Goal: Task Accomplishment & Management: Use online tool/utility

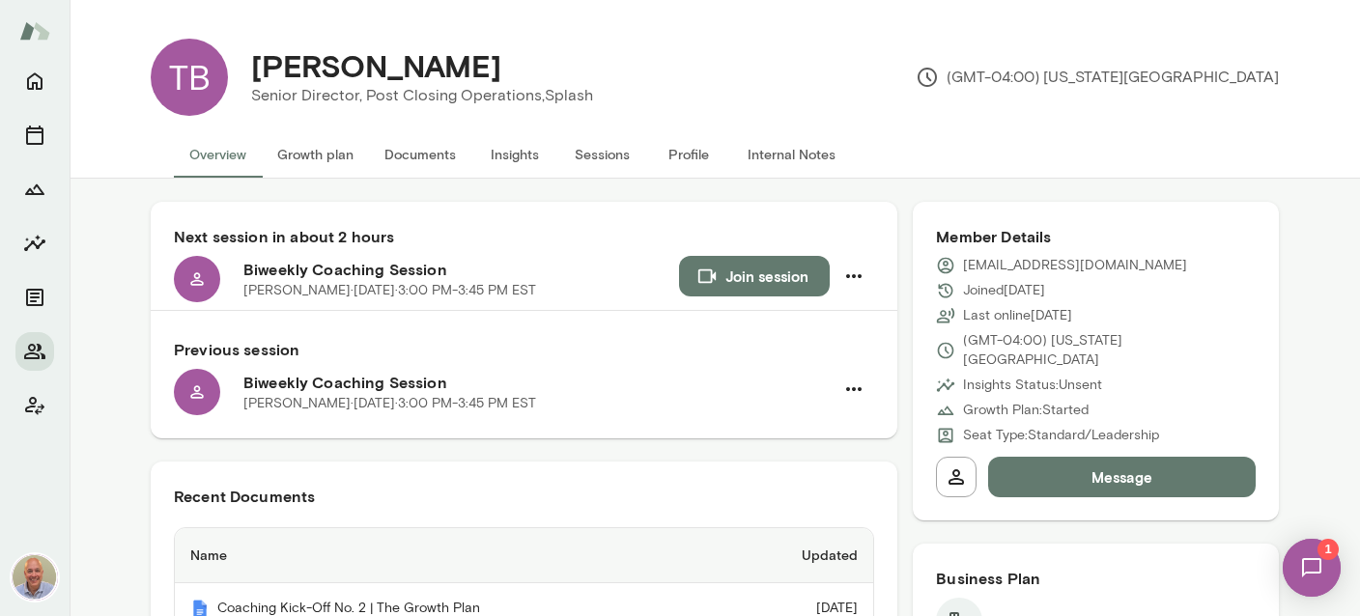
scroll to position [344, 0]
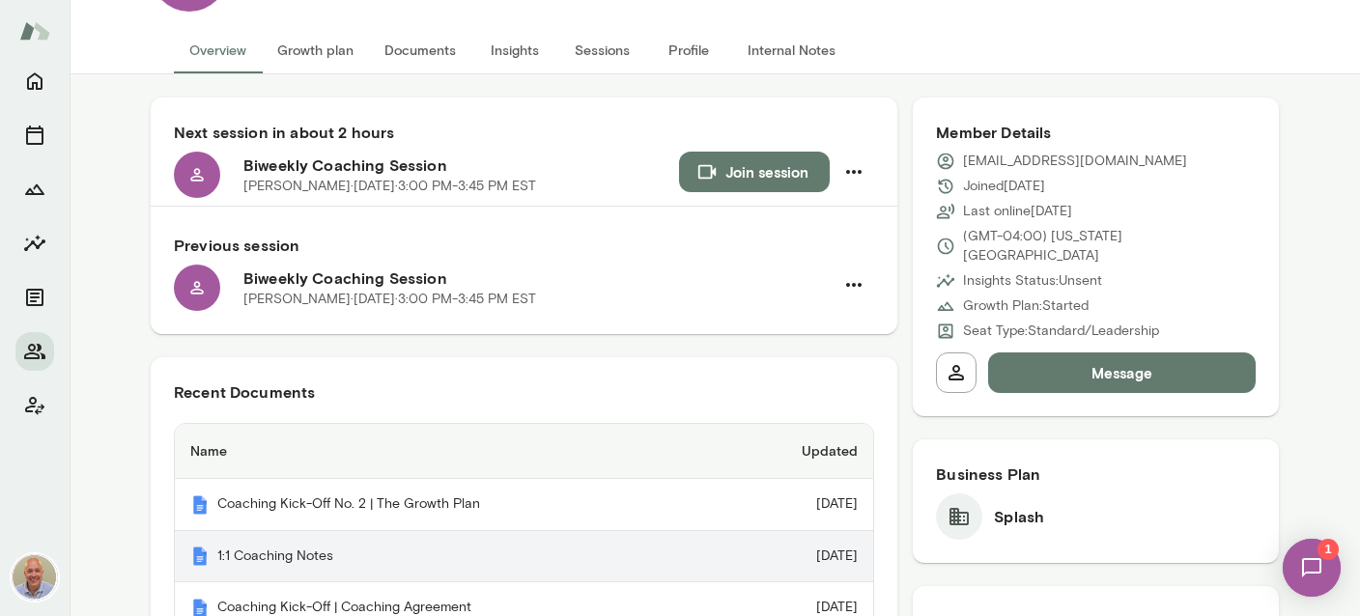
scroll to position [0, 0]
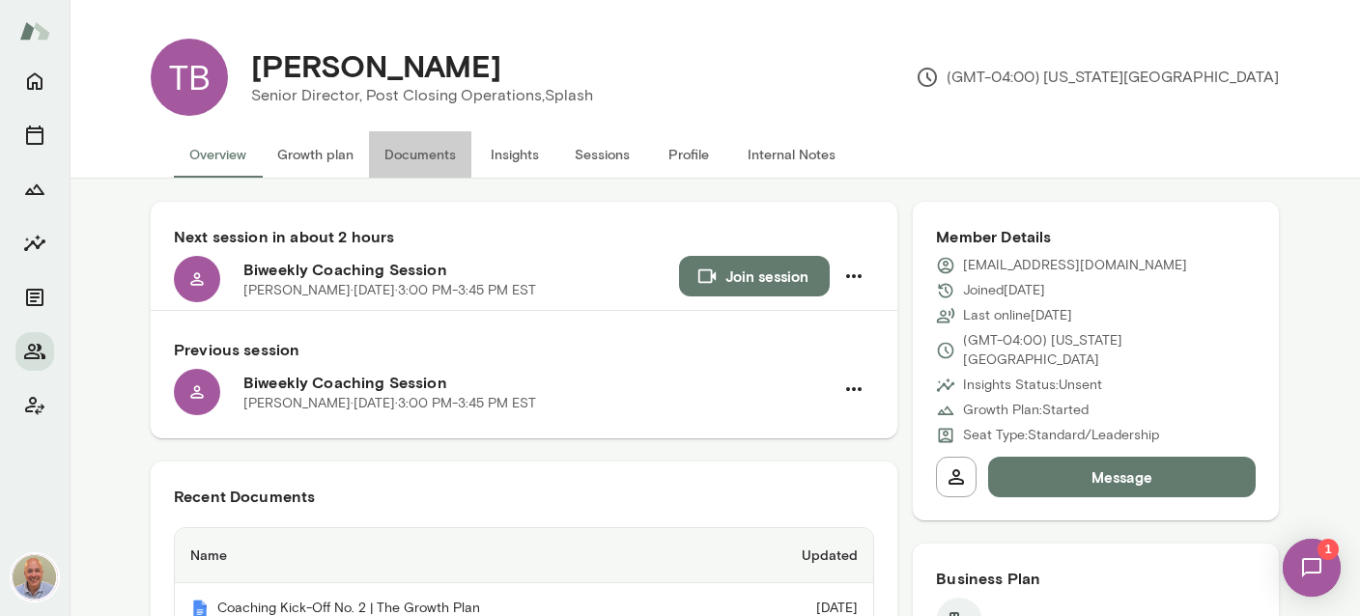
click at [454, 160] on button "Documents" at bounding box center [420, 154] width 102 height 46
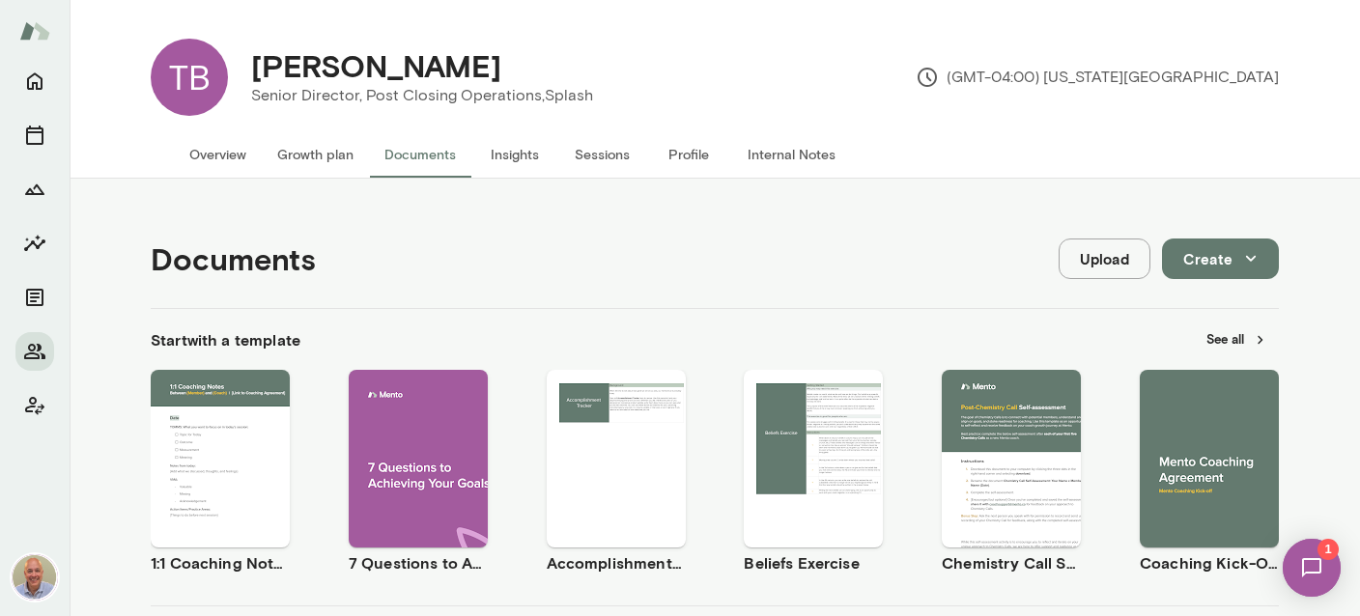
click at [1311, 570] on img at bounding box center [1312, 568] width 79 height 79
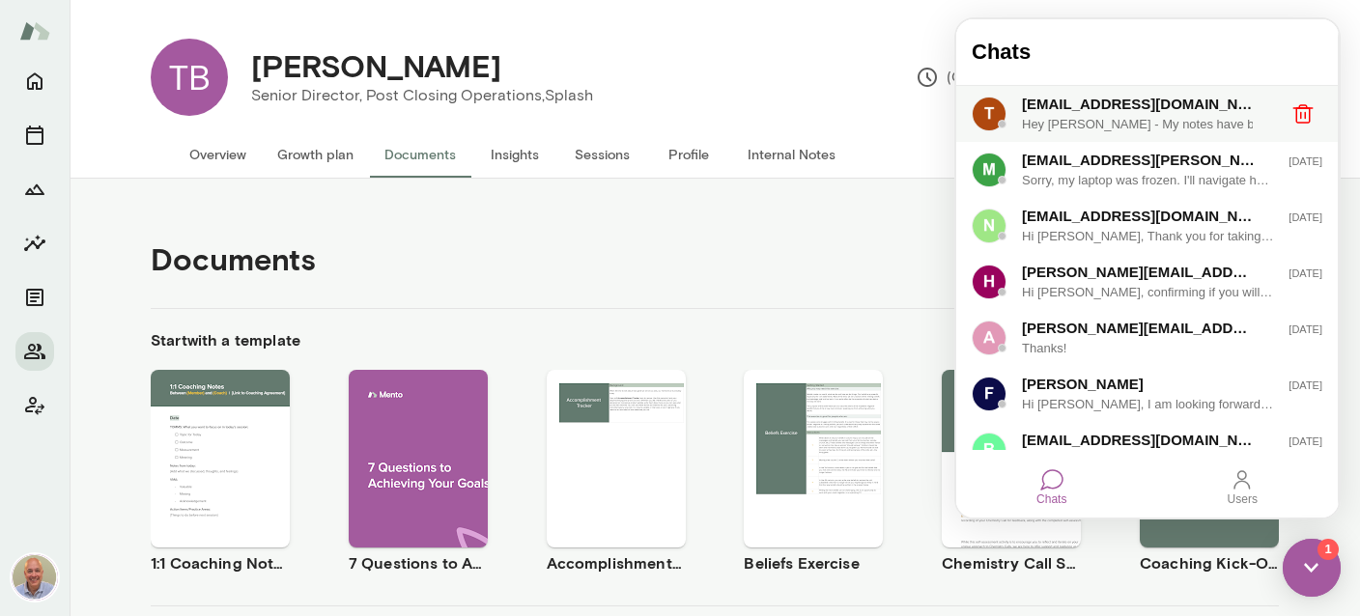
click at [1144, 117] on div "Hey [PERSON_NAME] - My notes have been updated for [DATE]" at bounding box center [1148, 124] width 252 height 19
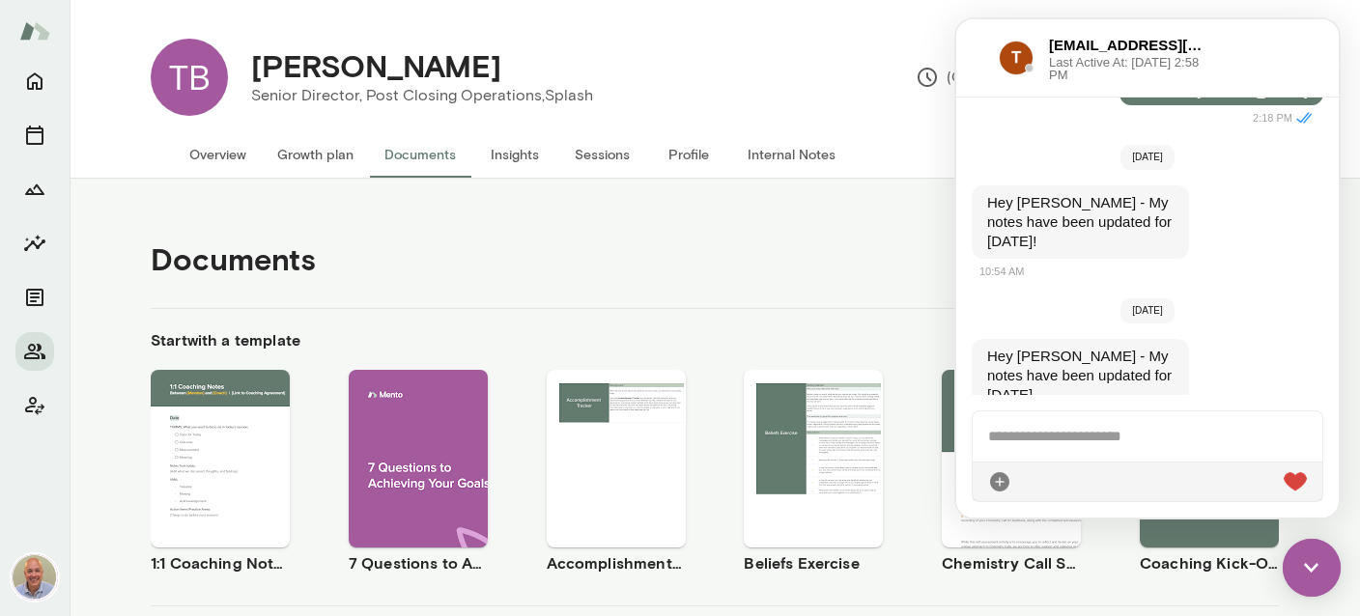
scroll to position [3855, 0]
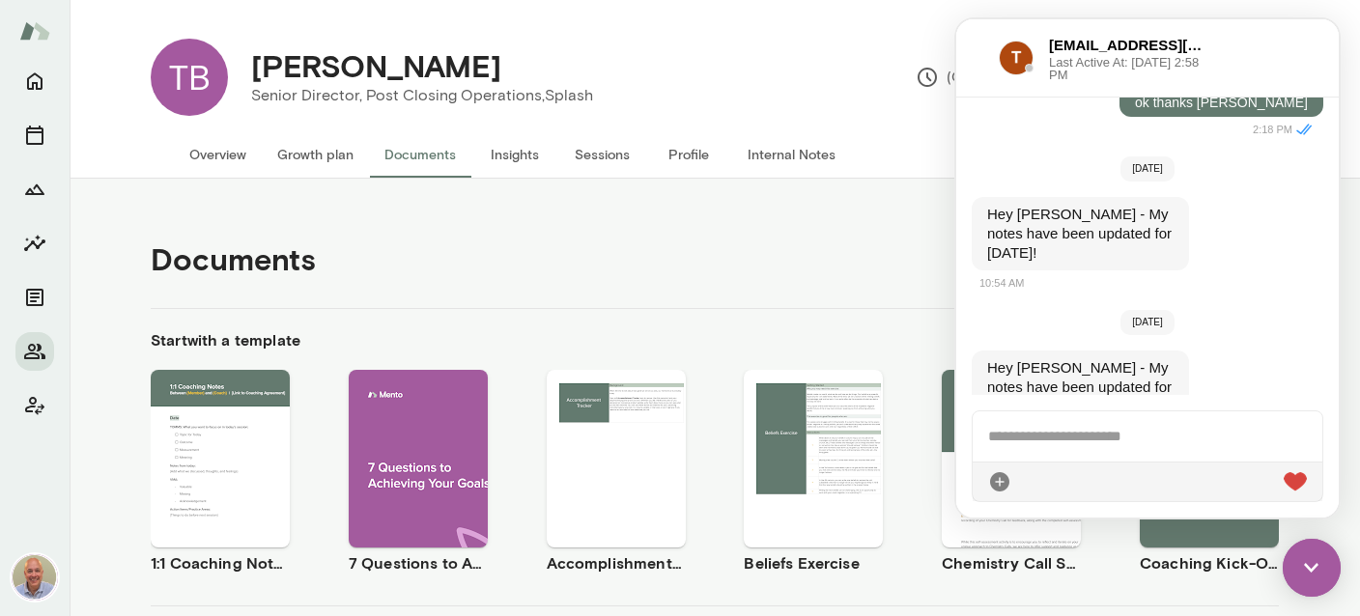
click at [1321, 573] on img at bounding box center [1312, 568] width 58 height 58
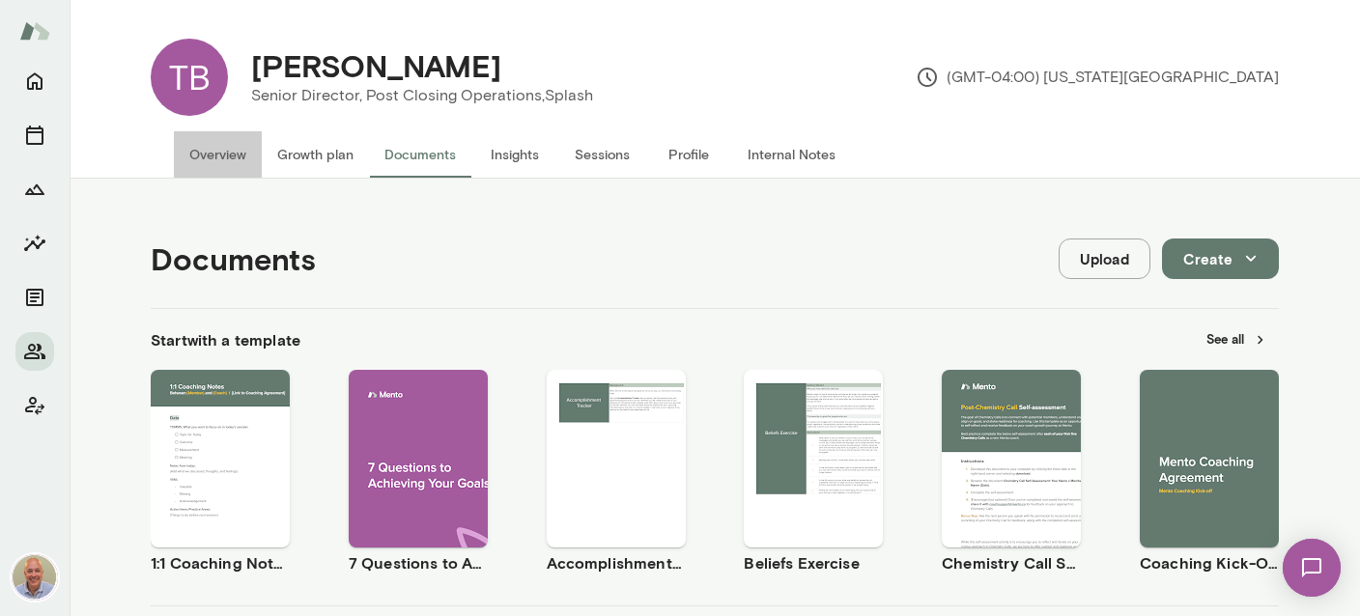
click at [243, 146] on button "Overview" at bounding box center [218, 154] width 88 height 46
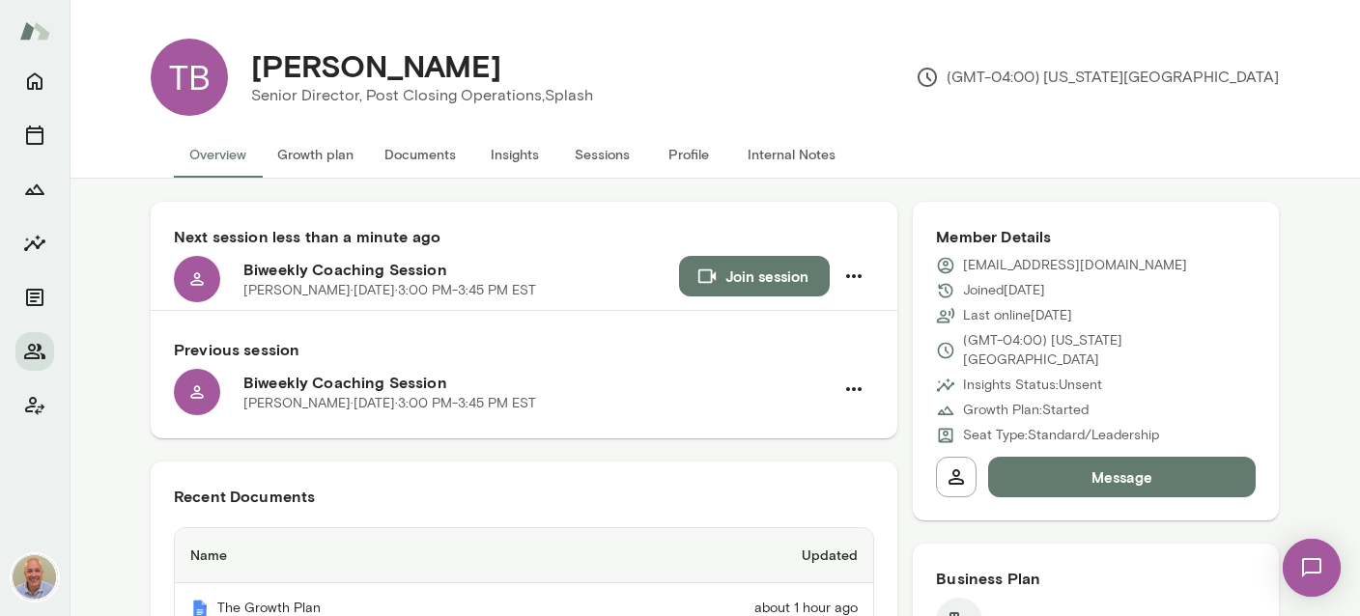
click at [745, 268] on button "Join session" at bounding box center [754, 276] width 151 height 41
